Goal: Information Seeking & Learning: Find specific fact

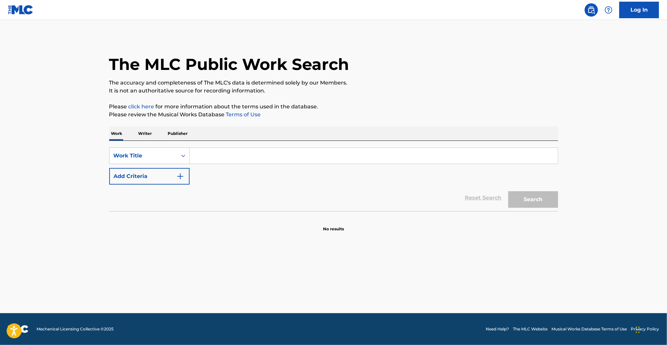
click at [180, 135] on p "Publisher" at bounding box center [178, 134] width 24 height 14
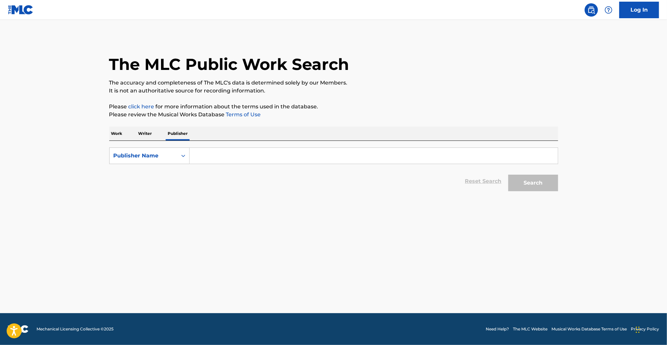
click at [205, 154] on input "Search Form" at bounding box center [374, 156] width 368 height 16
type input "Evil Industry"
click at [508, 175] on button "Search" at bounding box center [533, 183] width 50 height 17
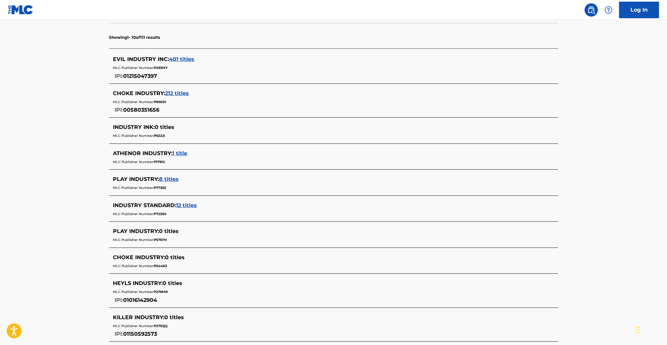
scroll to position [37, 0]
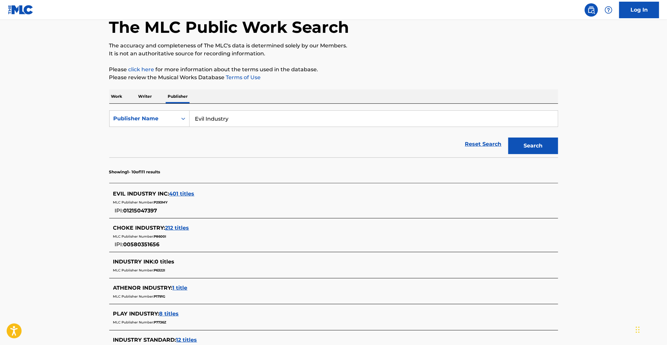
click at [177, 193] on span "401 titles" at bounding box center [181, 194] width 25 height 6
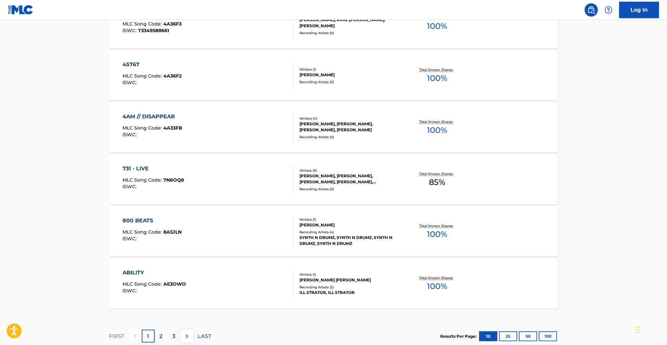
scroll to position [493, 0]
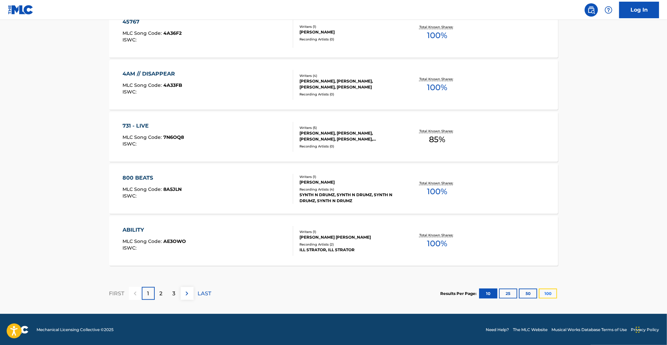
click at [550, 289] on button "100" at bounding box center [548, 294] width 18 height 10
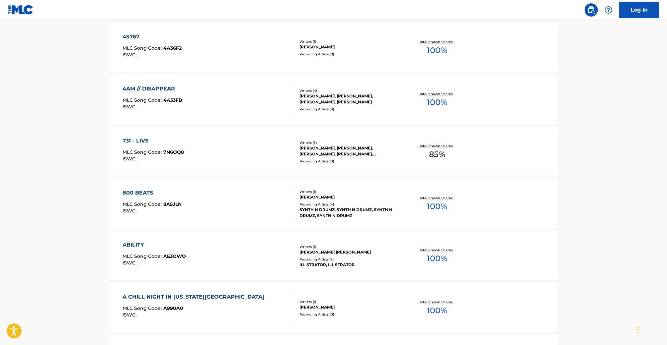
scroll to position [415, 0]
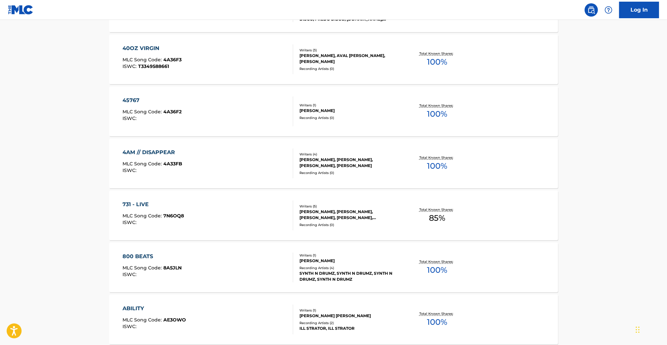
click at [255, 116] on div "45767 MLC Song Code : 4A36F2 ISWC :" at bounding box center [207, 112] width 171 height 30
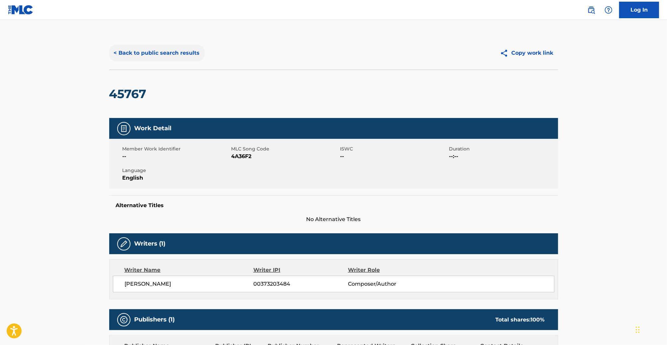
click at [141, 50] on button "< Back to public search results" at bounding box center [156, 53] width 95 height 17
